Goal: Find specific page/section: Find specific page/section

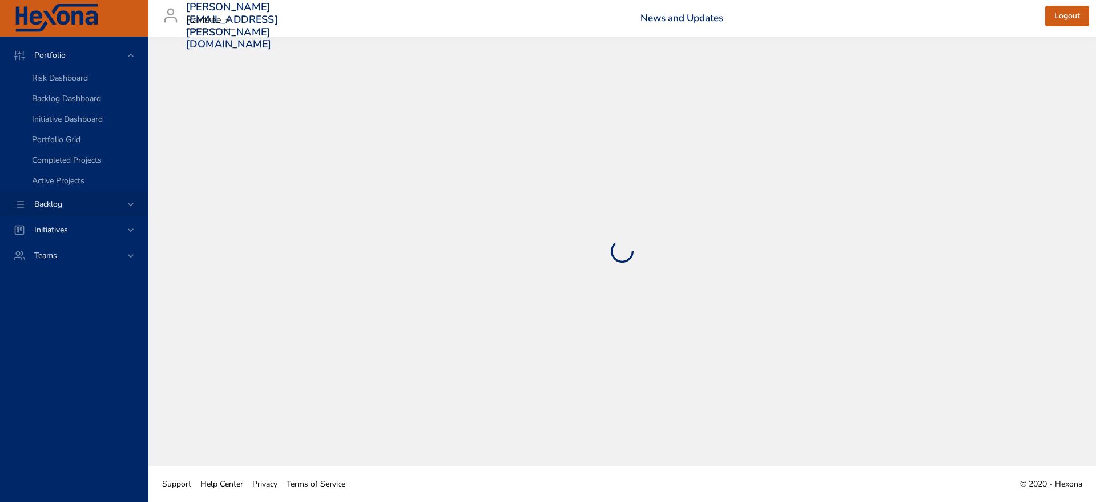
click at [84, 194] on div "Backlog" at bounding box center [74, 204] width 148 height 26
click at [110, 102] on div "Backlog Details" at bounding box center [85, 103] width 107 height 11
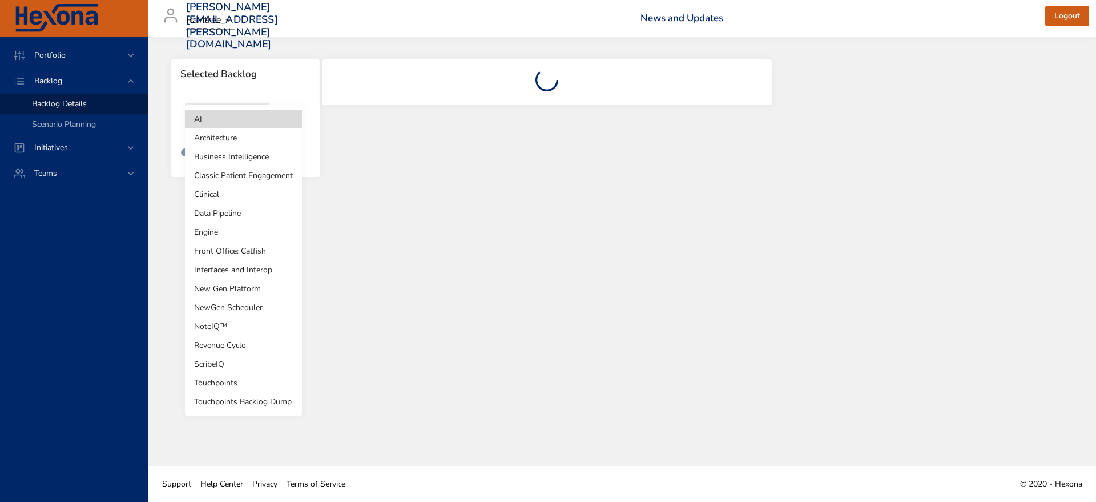
click at [267, 132] on body "Portfolio Backlog Backlog Details Scenario Planning Initiatives Teams [PERSON_N…" at bounding box center [548, 251] width 1096 height 502
click at [223, 267] on li "Interfaces and Interop" at bounding box center [243, 269] width 117 height 19
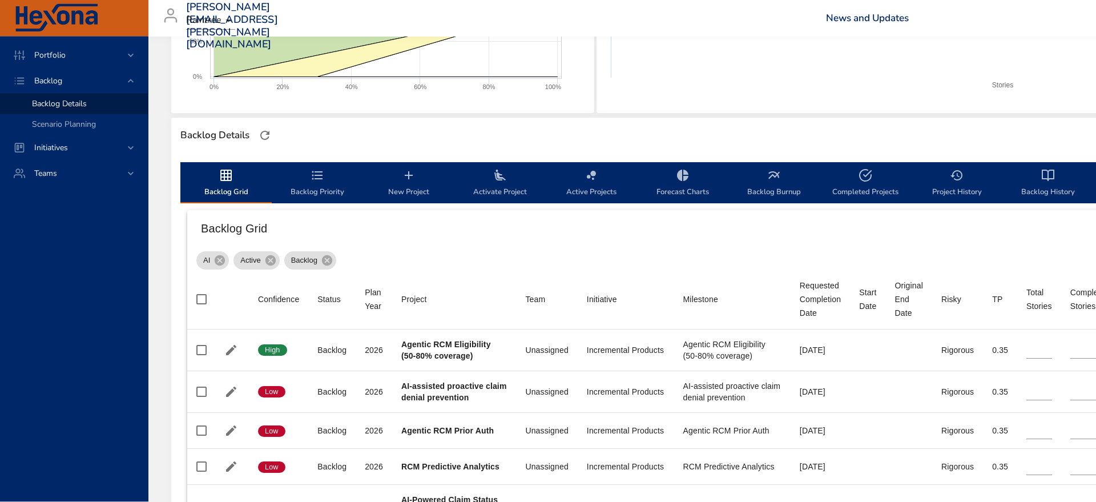
scroll to position [241, 0]
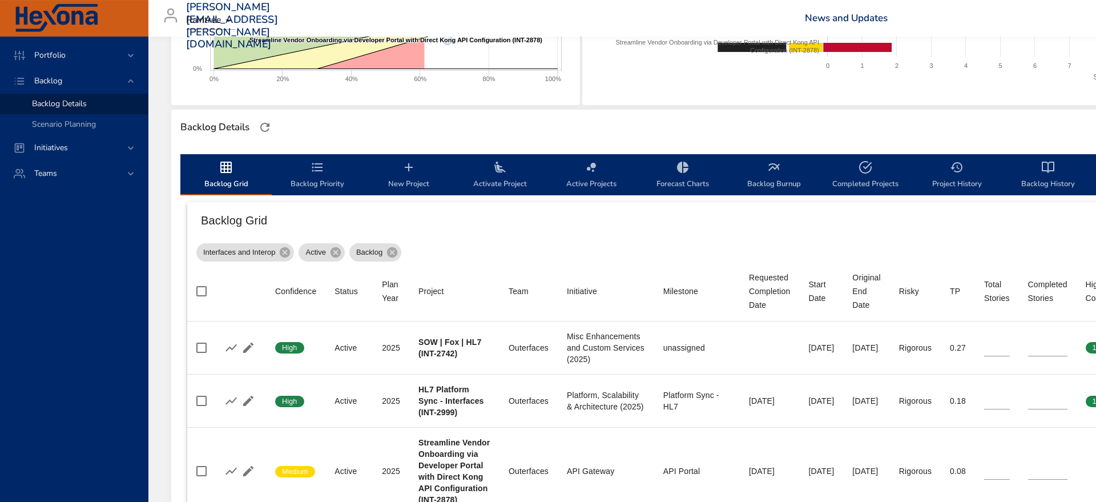
click at [918, 176] on span "Project History" at bounding box center [957, 175] width 78 height 30
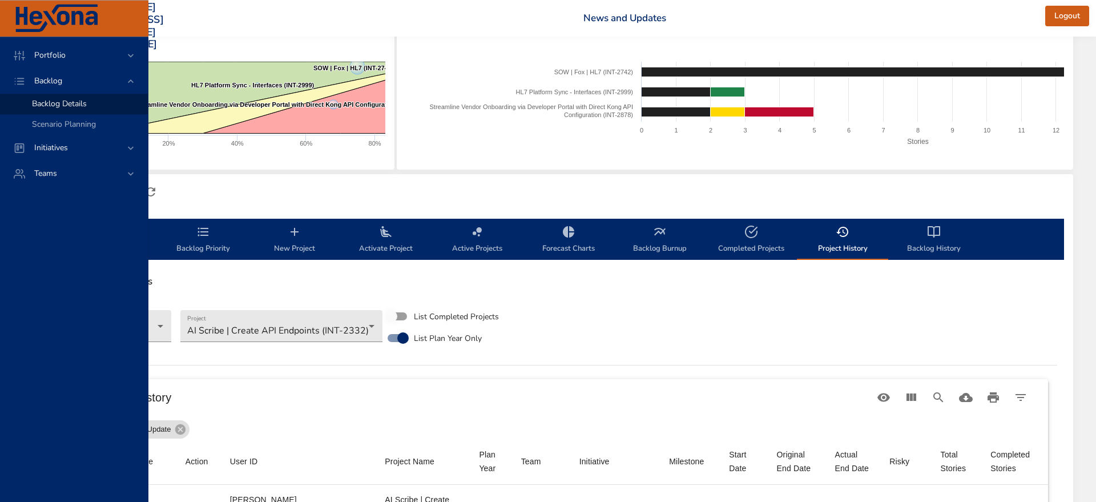
scroll to position [171, 114]
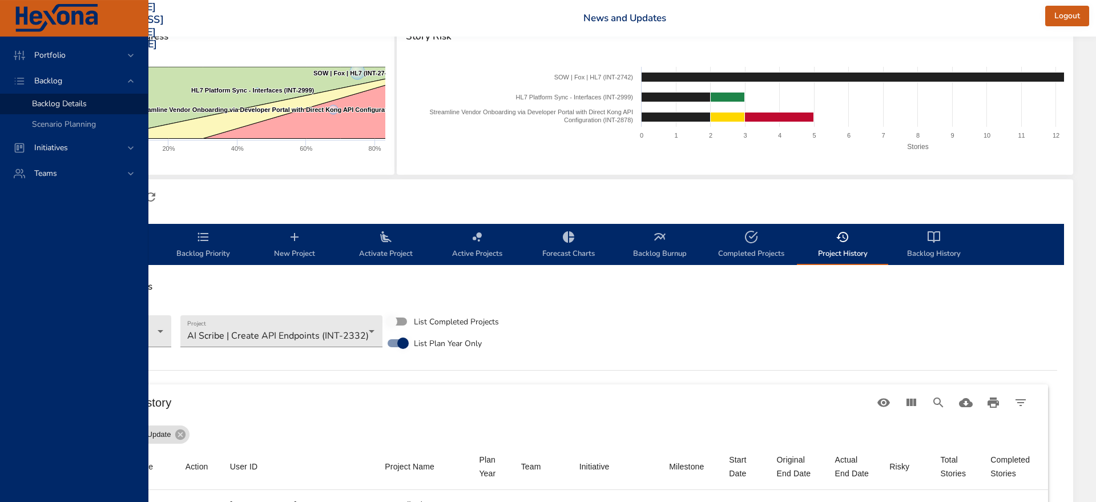
click at [937, 244] on span "Backlog History" at bounding box center [934, 245] width 78 height 30
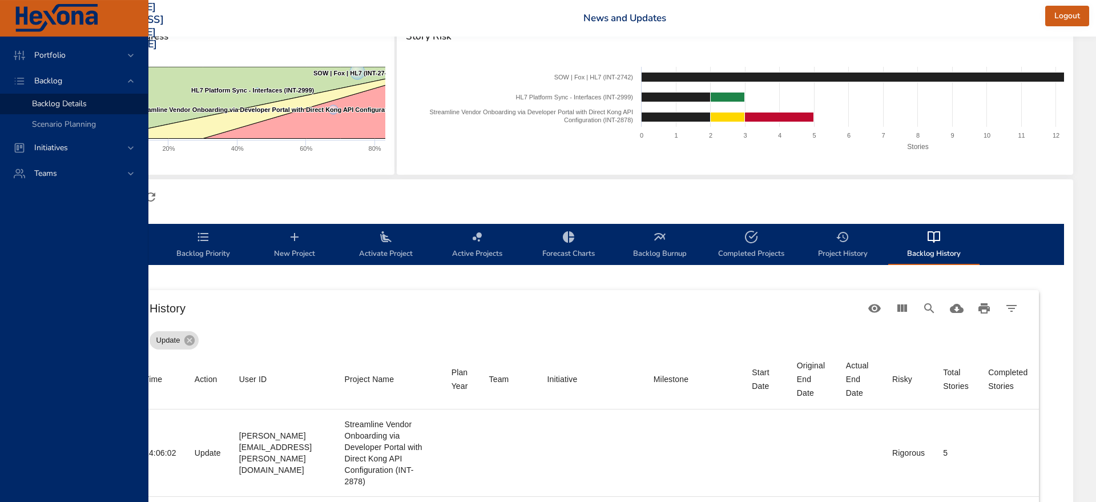
click at [832, 250] on span "Project History" at bounding box center [843, 245] width 78 height 30
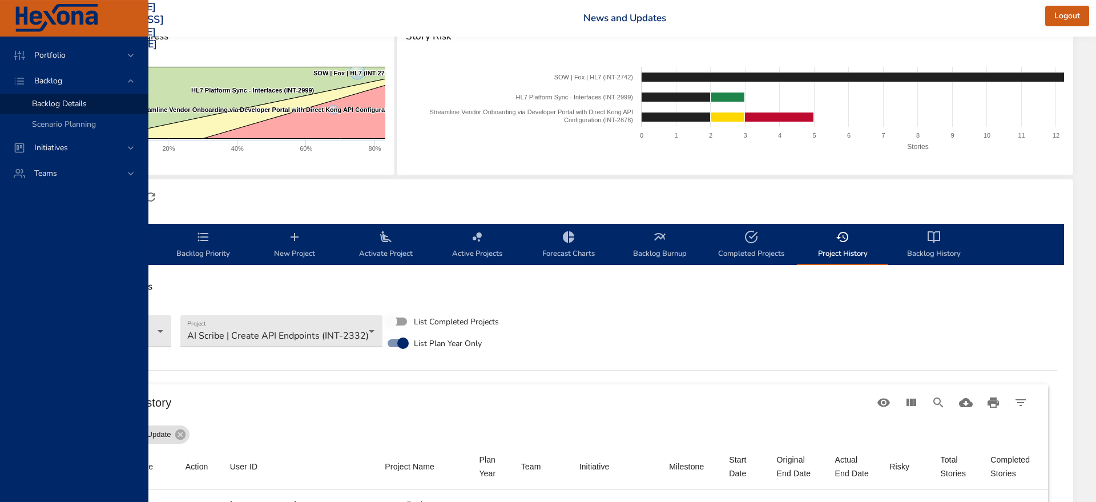
click at [737, 247] on span "Completed Projects" at bounding box center [751, 245] width 78 height 30
select select "***"
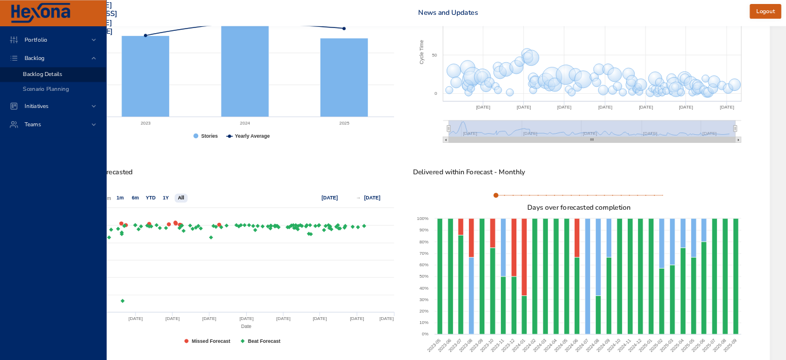
scroll to position [571, 114]
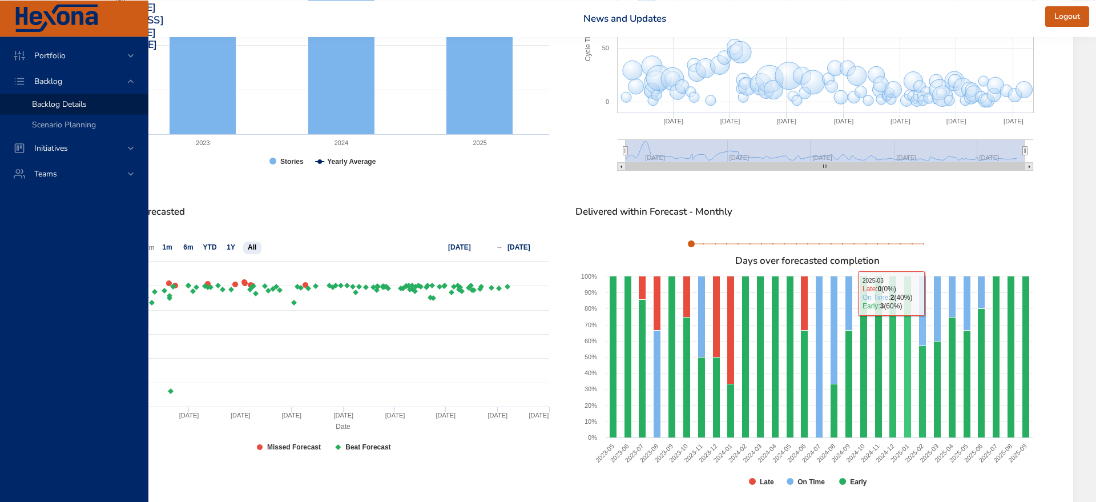
drag, startPoint x: 888, startPoint y: 376, endPoint x: 999, endPoint y: 494, distance: 161.5
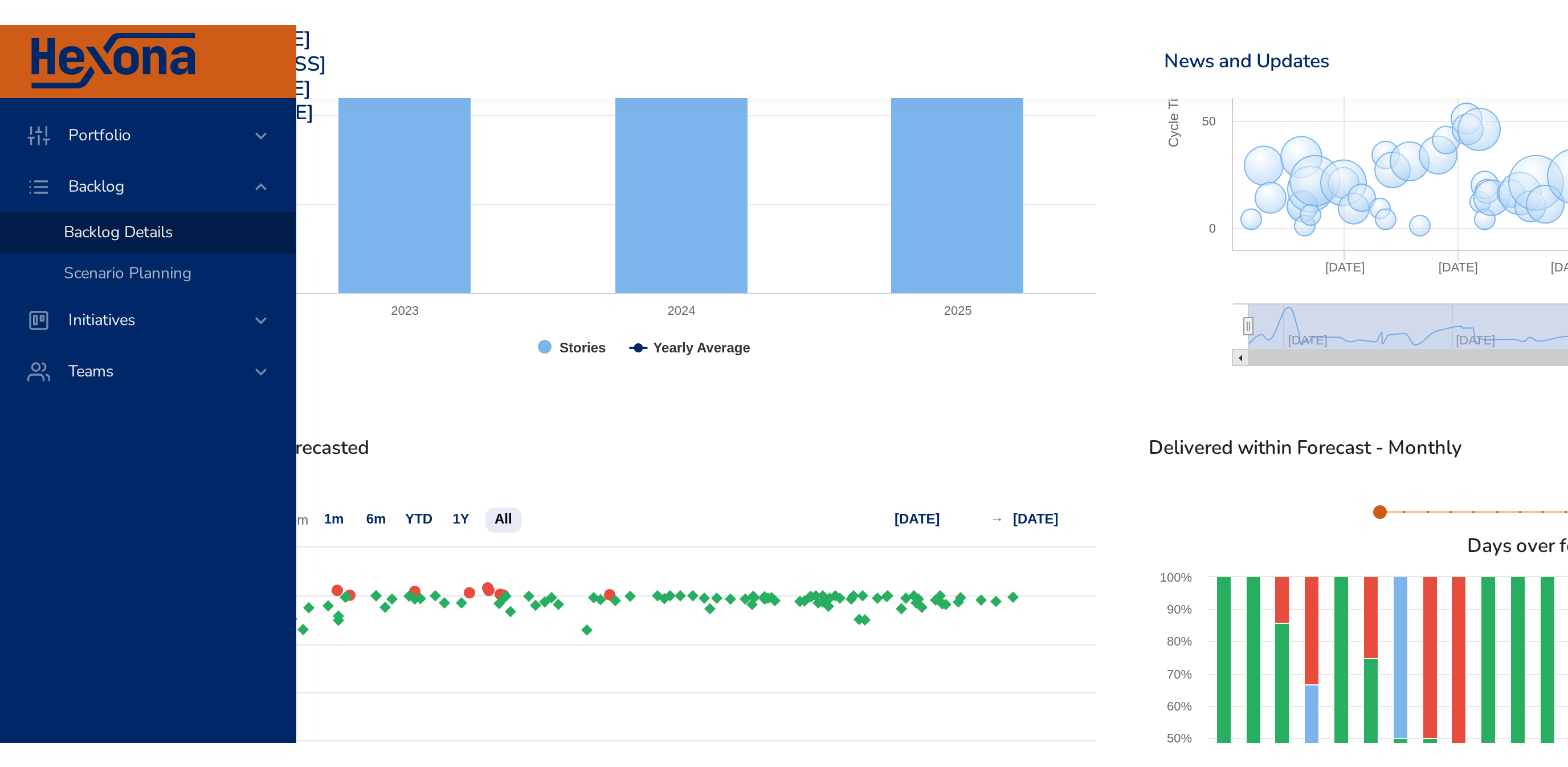
scroll to position [570, 0]
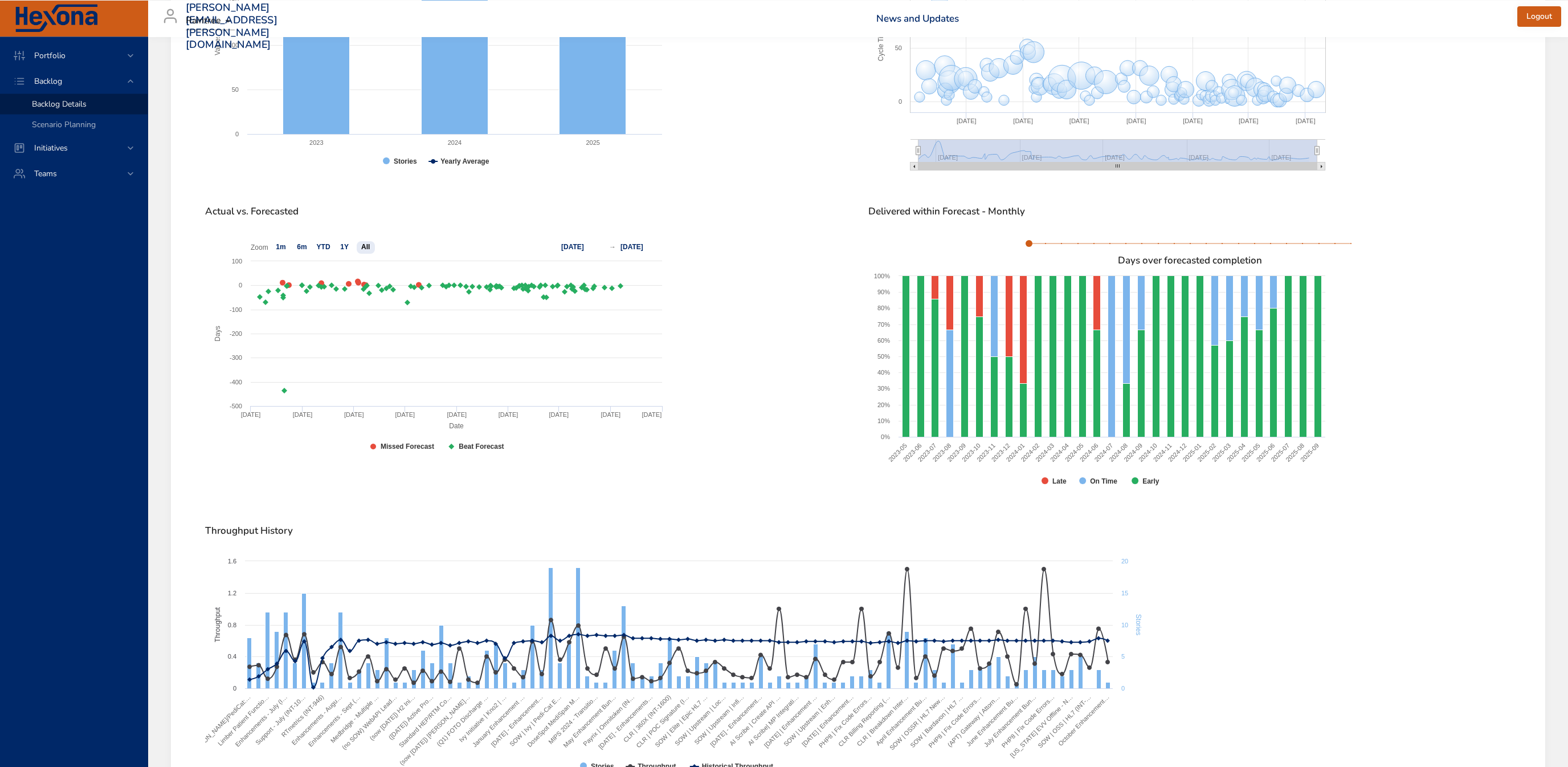
type input "**********"
